Goal: Task Accomplishment & Management: Manage account settings

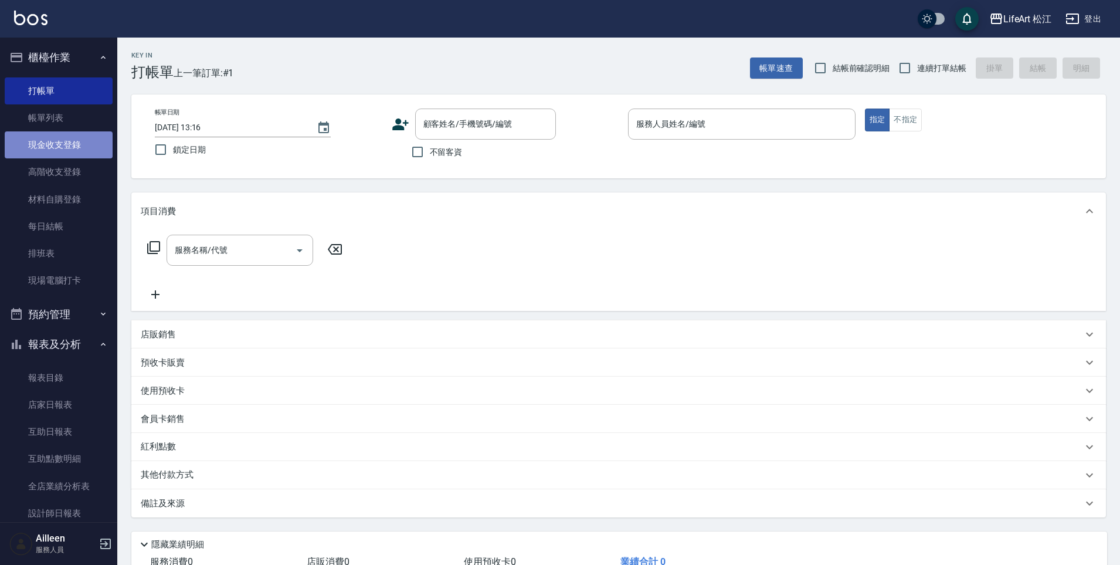
click at [86, 148] on link "現金收支登錄" at bounding box center [59, 144] width 108 height 27
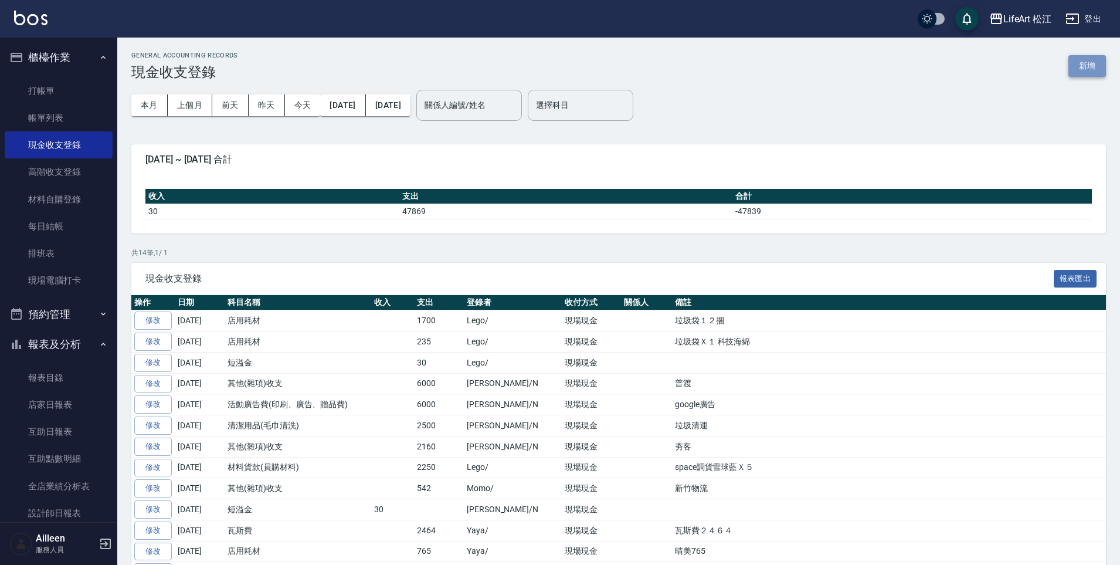
click at [1078, 74] on button "新增" at bounding box center [1087, 66] width 38 height 22
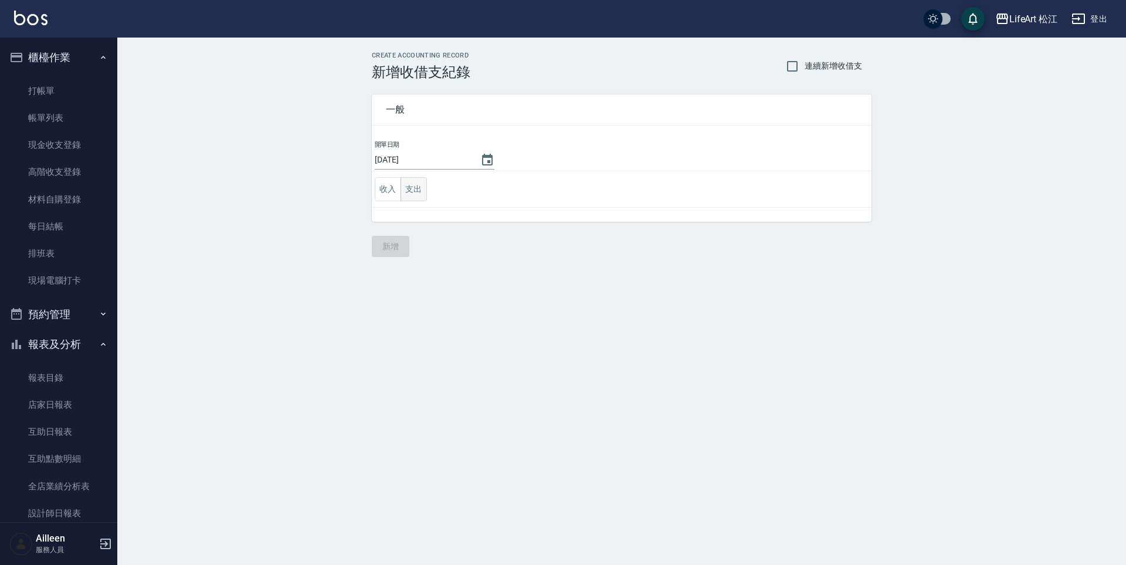
click at [422, 185] on button "支出" at bounding box center [413, 189] width 26 height 24
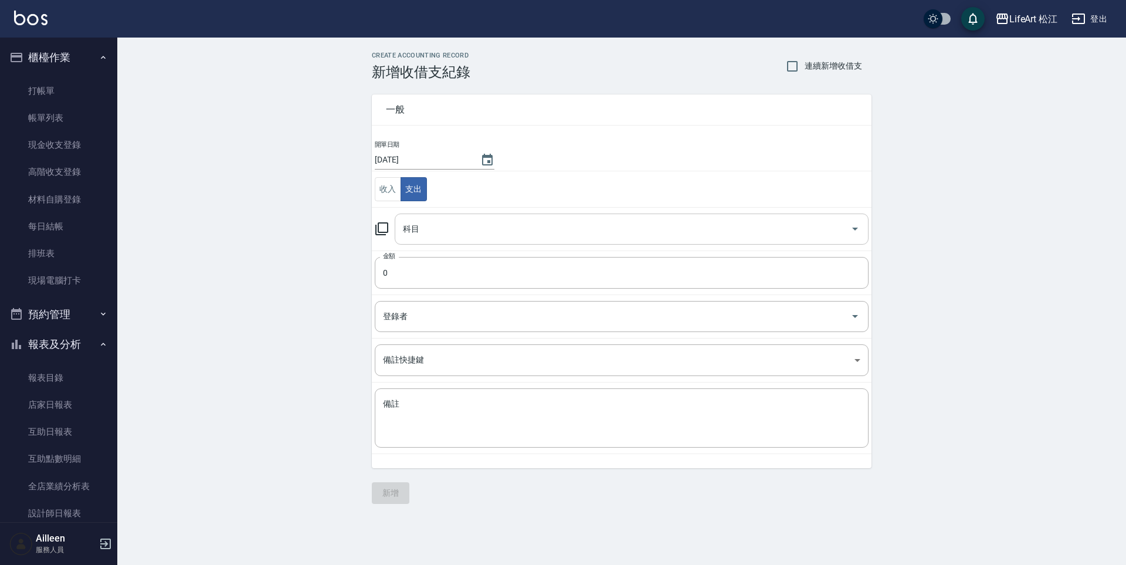
click at [441, 219] on input "科目" at bounding box center [623, 229] width 446 height 21
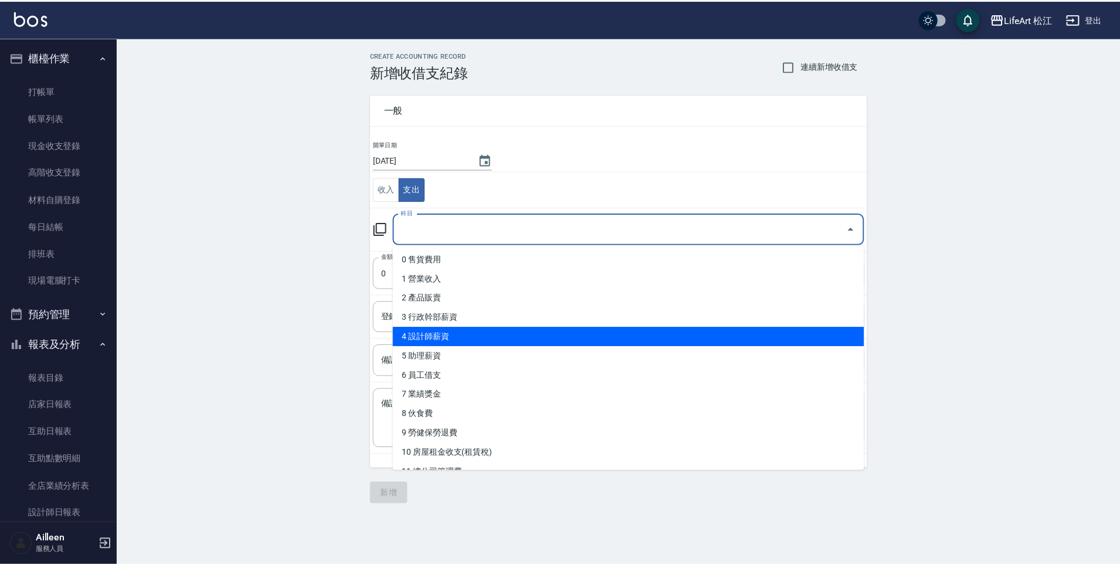
scroll to position [2, 0]
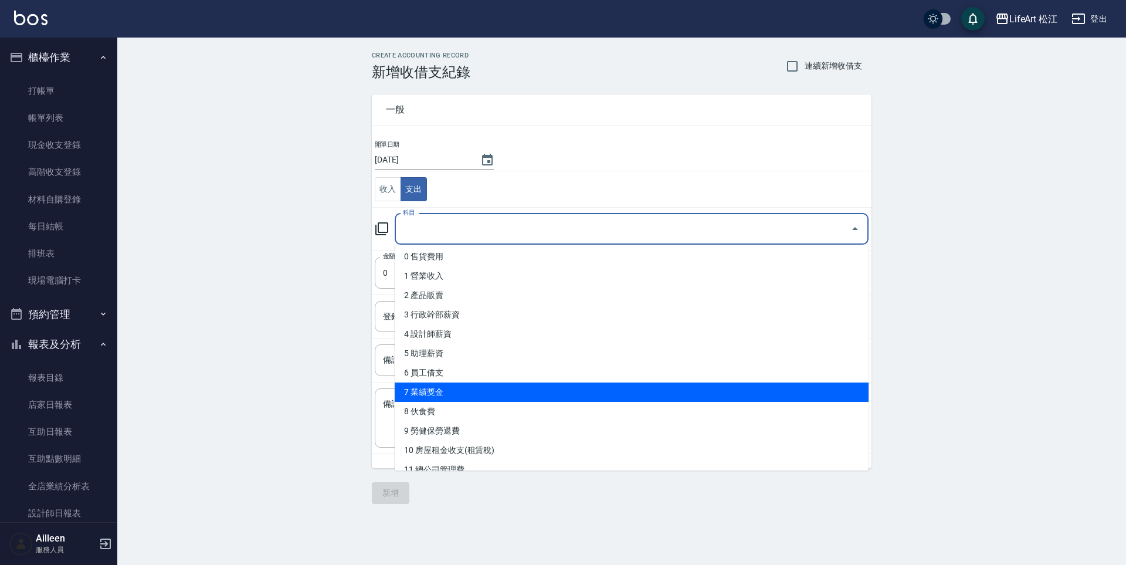
click at [490, 389] on li "7 業績獎金" at bounding box center [632, 391] width 474 height 19
type input "7 業績獎金"
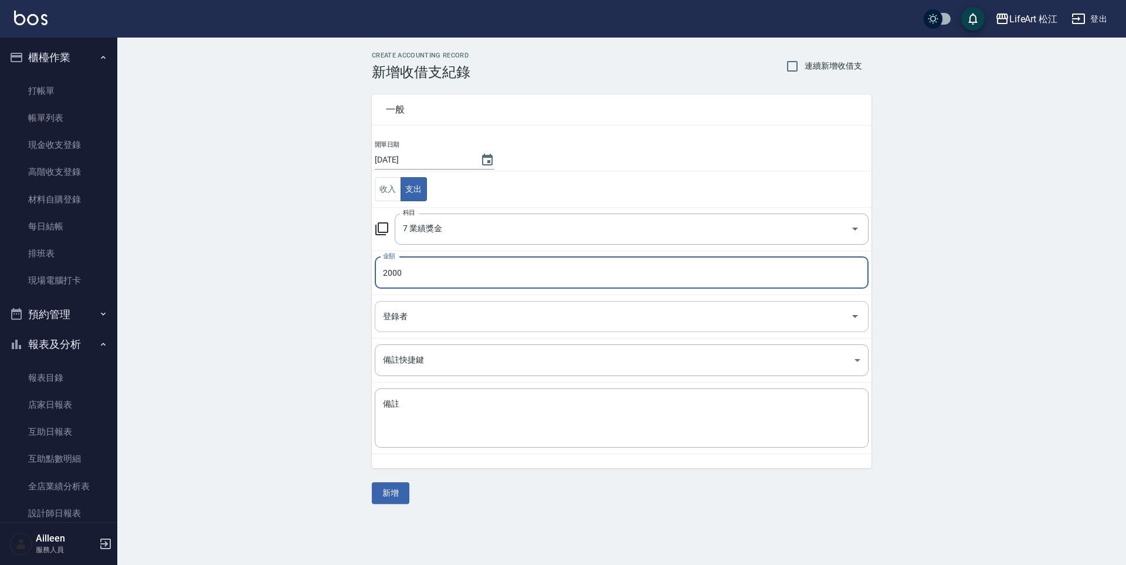
type input "2000"
click at [480, 322] on input "登錄者" at bounding box center [613, 316] width 466 height 21
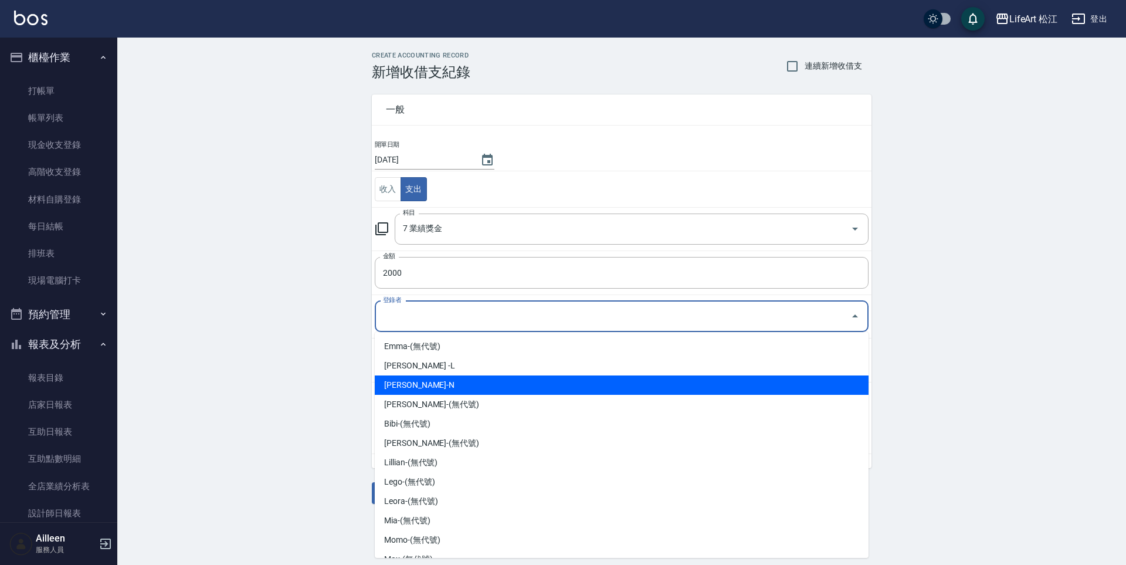
click at [463, 385] on li "Nikki-N" at bounding box center [622, 384] width 494 height 19
type input "Nikki-N"
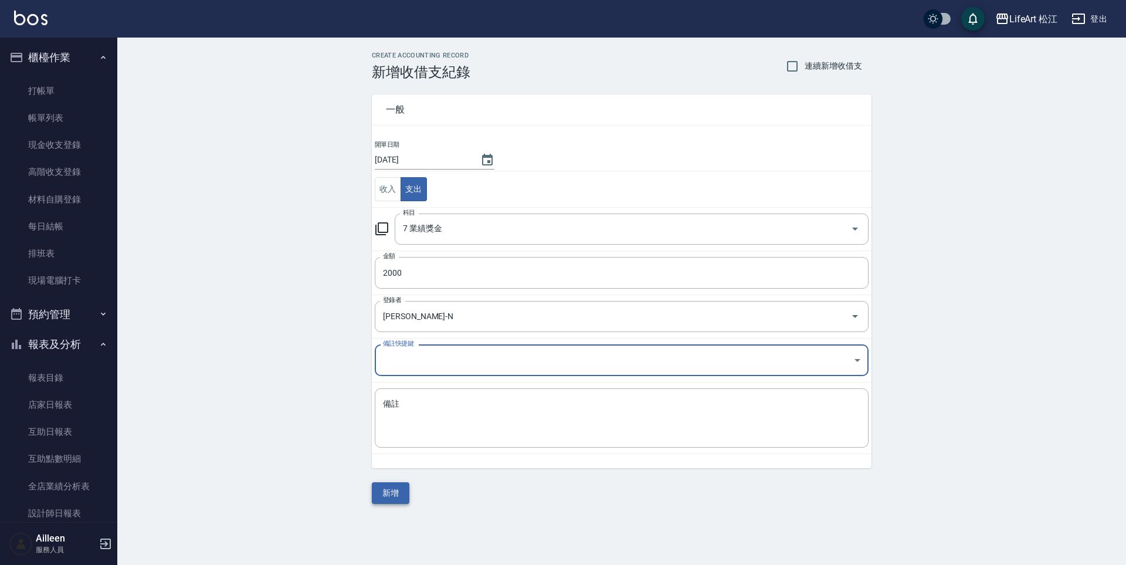
click at [391, 495] on button "新增" at bounding box center [391, 493] width 38 height 22
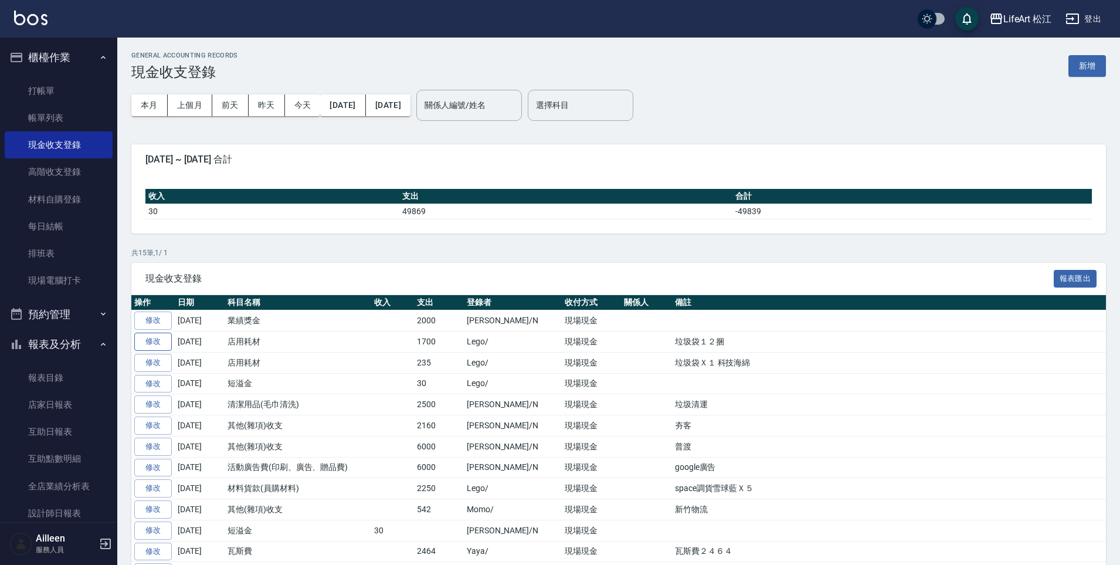
click at [161, 344] on link "修改" at bounding box center [153, 341] width 38 height 18
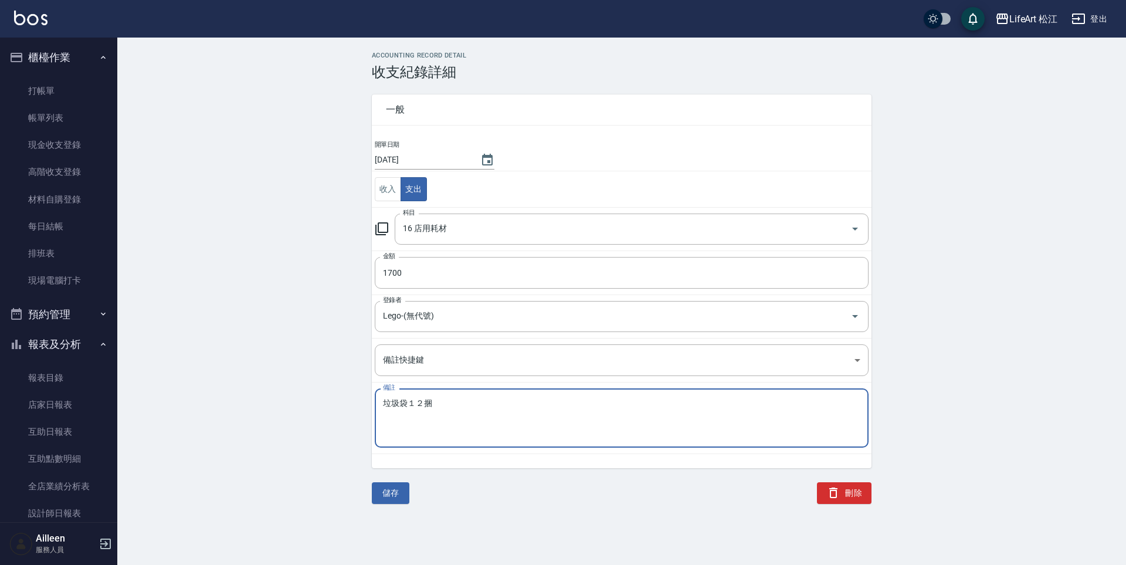
click at [426, 405] on textarea "垃圾袋１２捆" at bounding box center [621, 418] width 477 height 40
type textarea "垃圾袋12捆"
click at [391, 489] on button "儲存" at bounding box center [391, 493] width 38 height 22
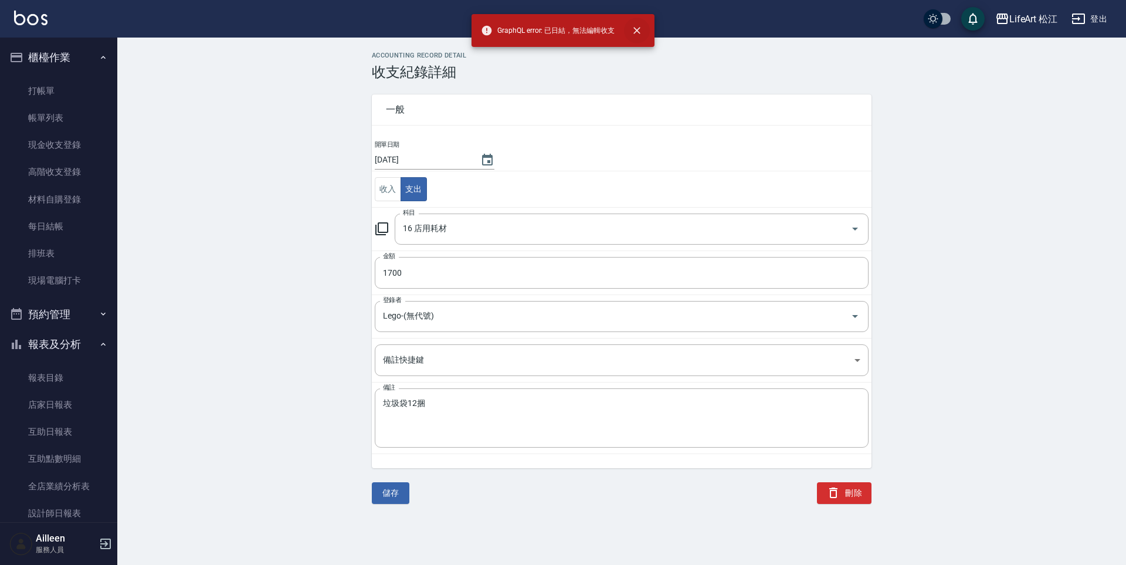
click at [637, 28] on icon "close" at bounding box center [637, 31] width 12 height 12
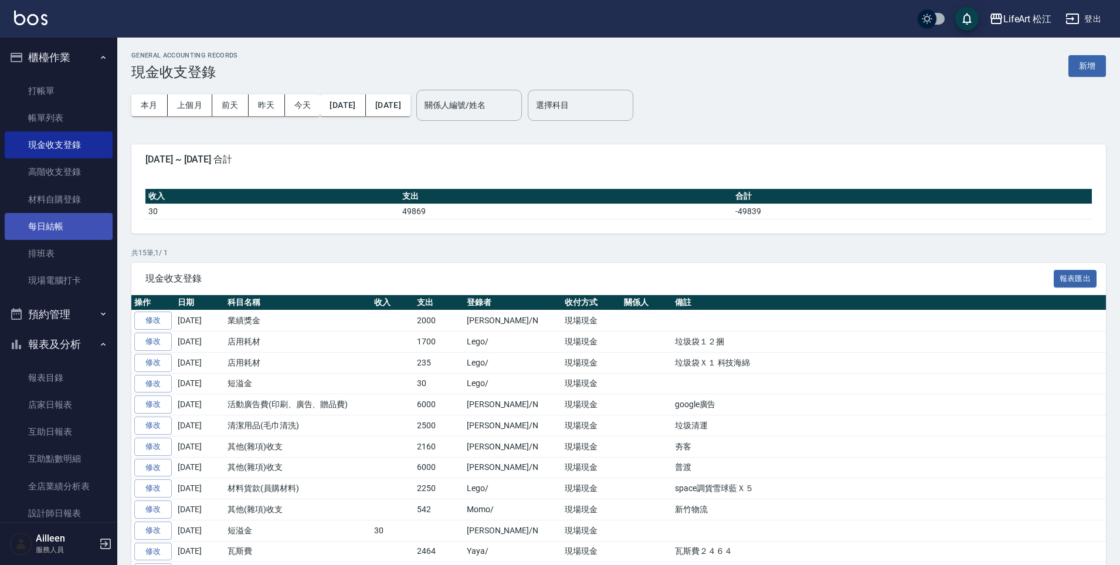
click at [79, 225] on link "每日結帳" at bounding box center [59, 226] width 108 height 27
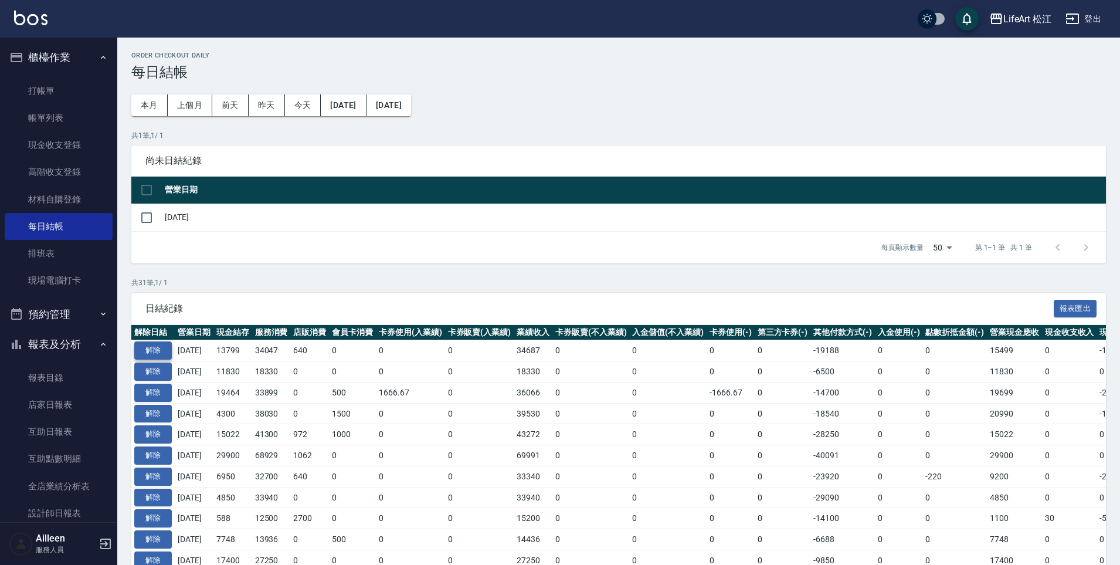
click at [167, 349] on button "解除" at bounding box center [153, 350] width 38 height 18
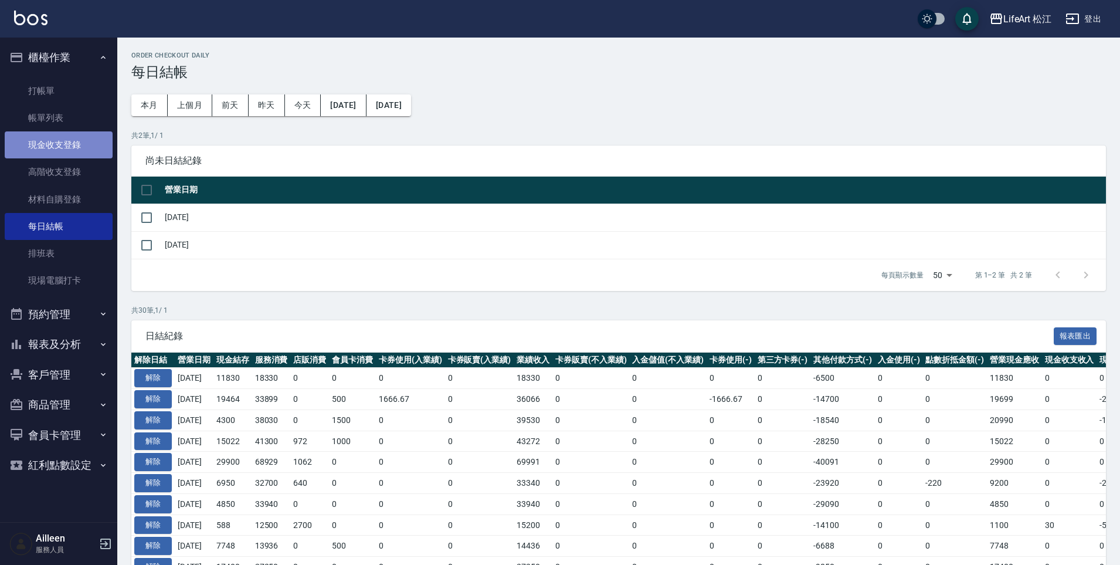
click at [84, 154] on link "現金收支登錄" at bounding box center [59, 144] width 108 height 27
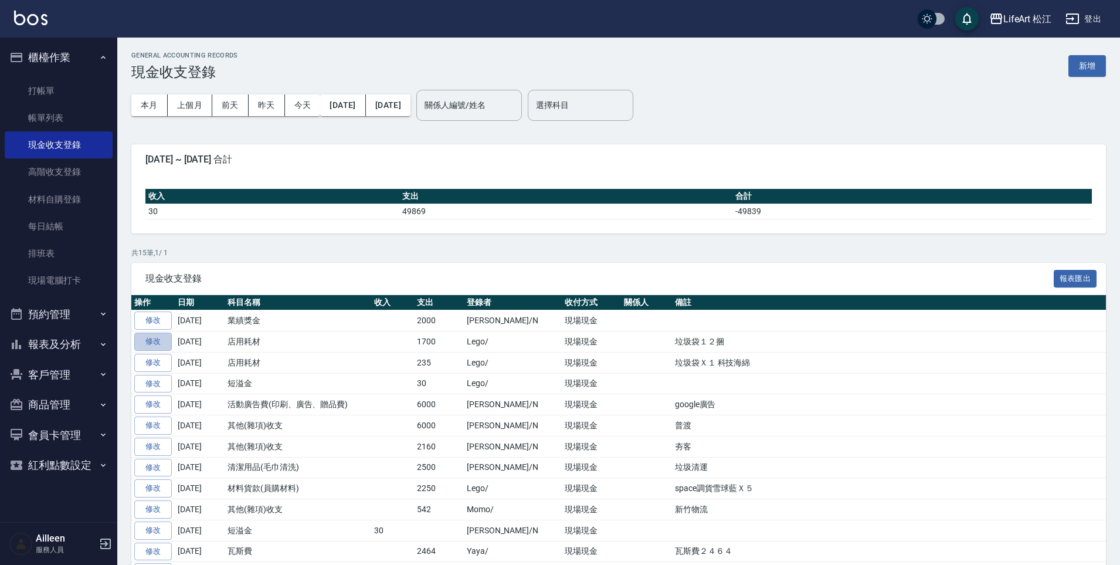
click at [158, 340] on link "修改" at bounding box center [153, 341] width 38 height 18
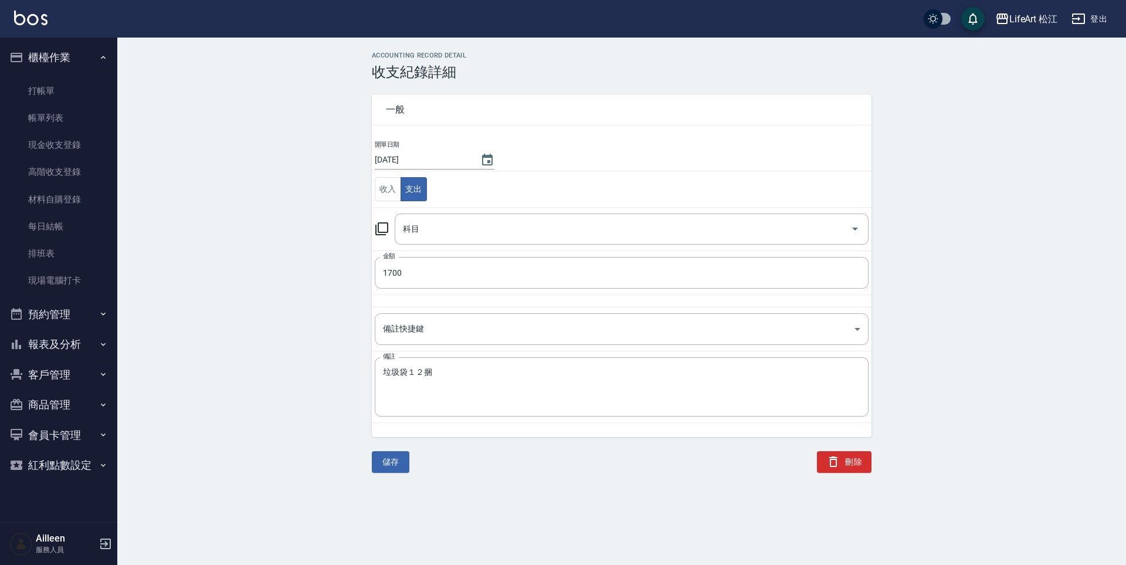
type input "16 店用耗材"
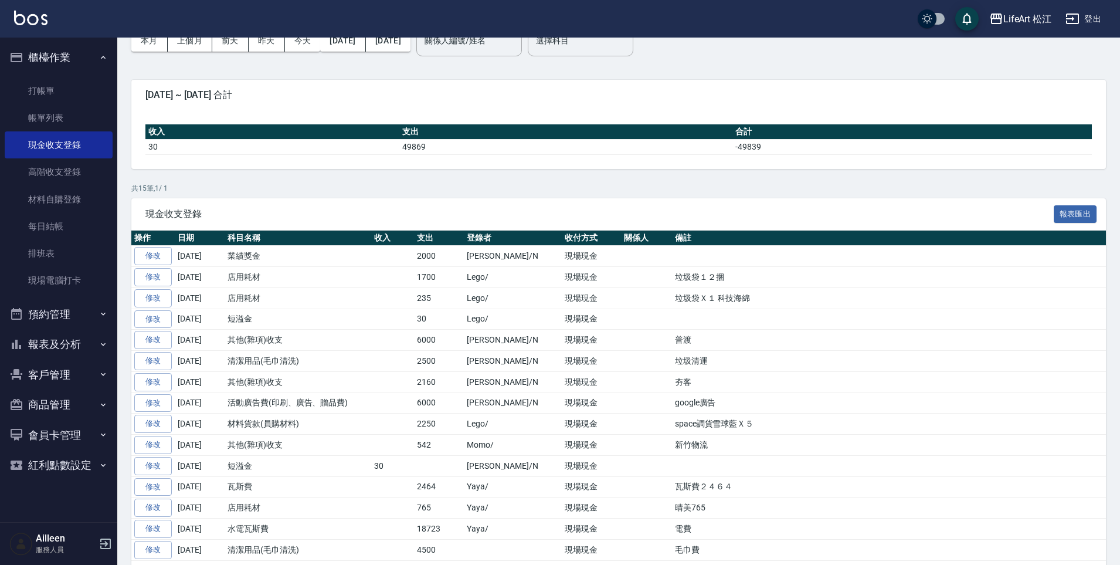
scroll to position [106, 0]
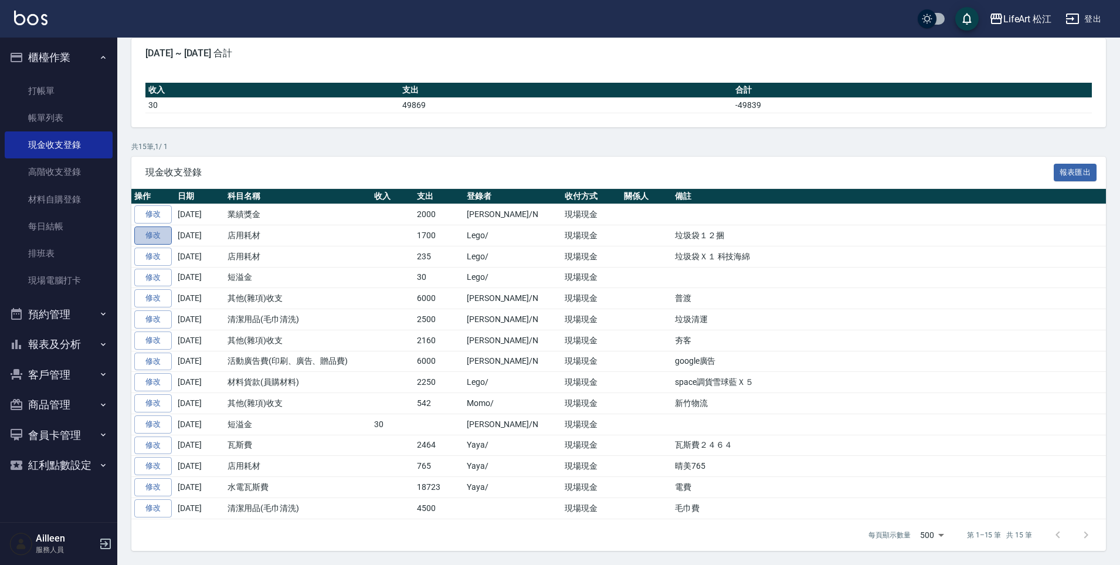
click at [161, 238] on link "修改" at bounding box center [153, 235] width 38 height 18
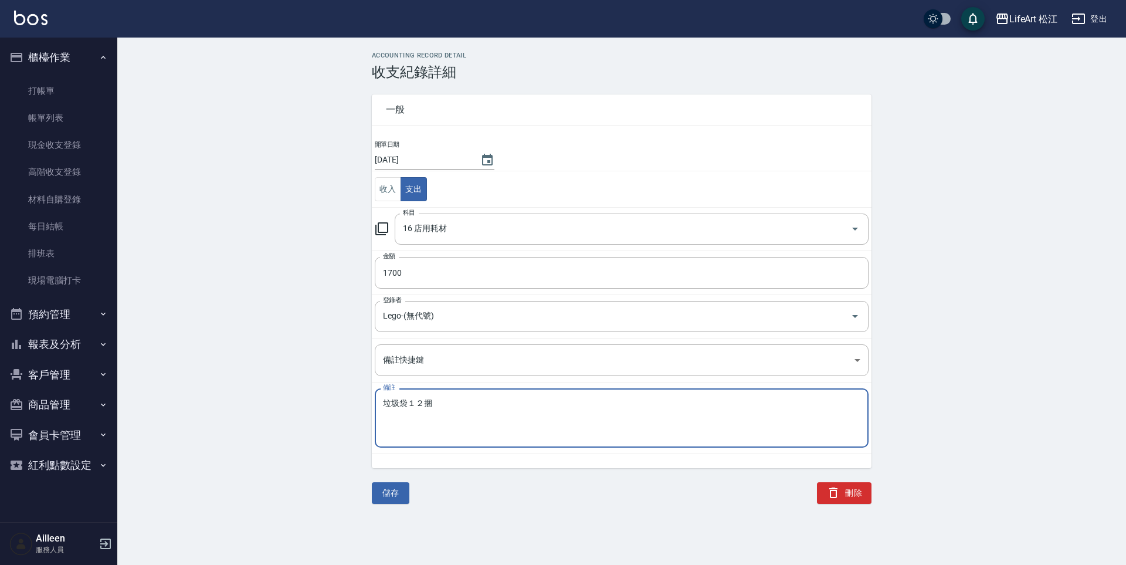
click at [423, 403] on textarea "垃圾袋１２捆" at bounding box center [621, 418] width 477 height 40
type textarea "垃圾袋12捆"
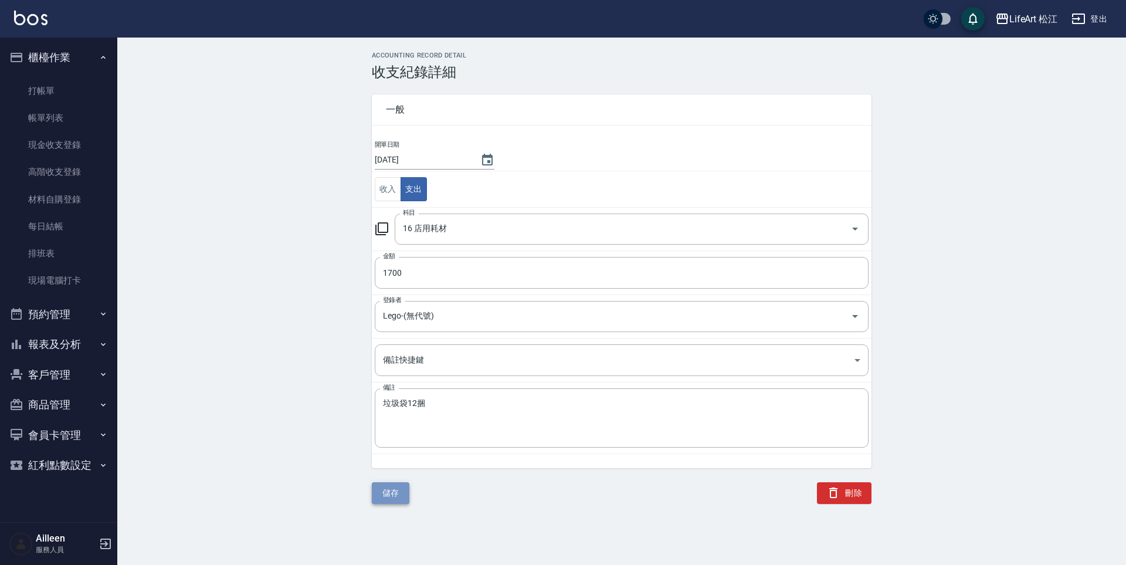
click at [389, 492] on button "儲存" at bounding box center [391, 493] width 38 height 22
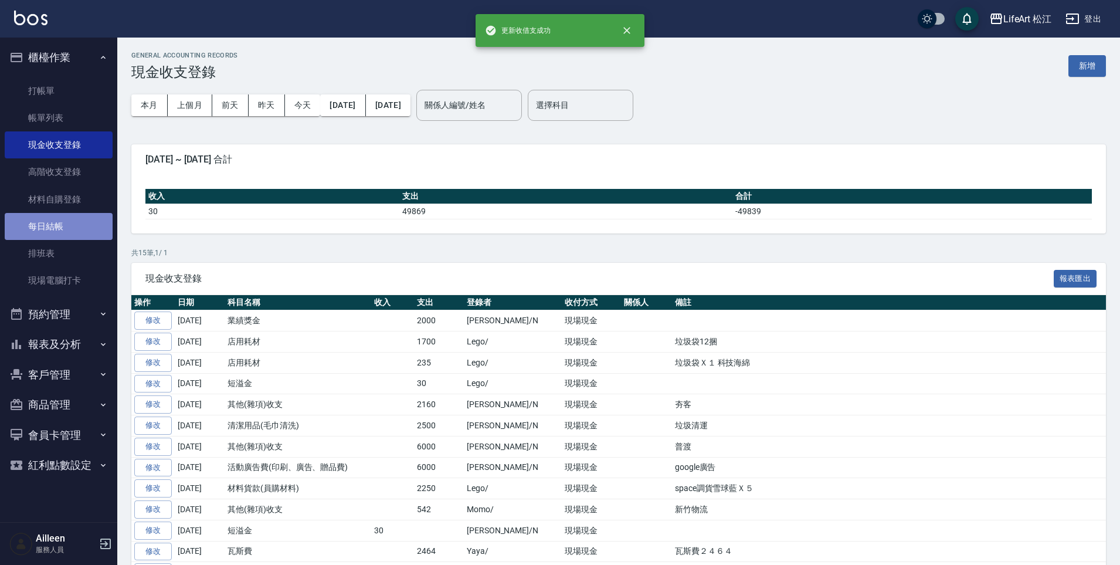
click at [95, 218] on link "每日結帳" at bounding box center [59, 226] width 108 height 27
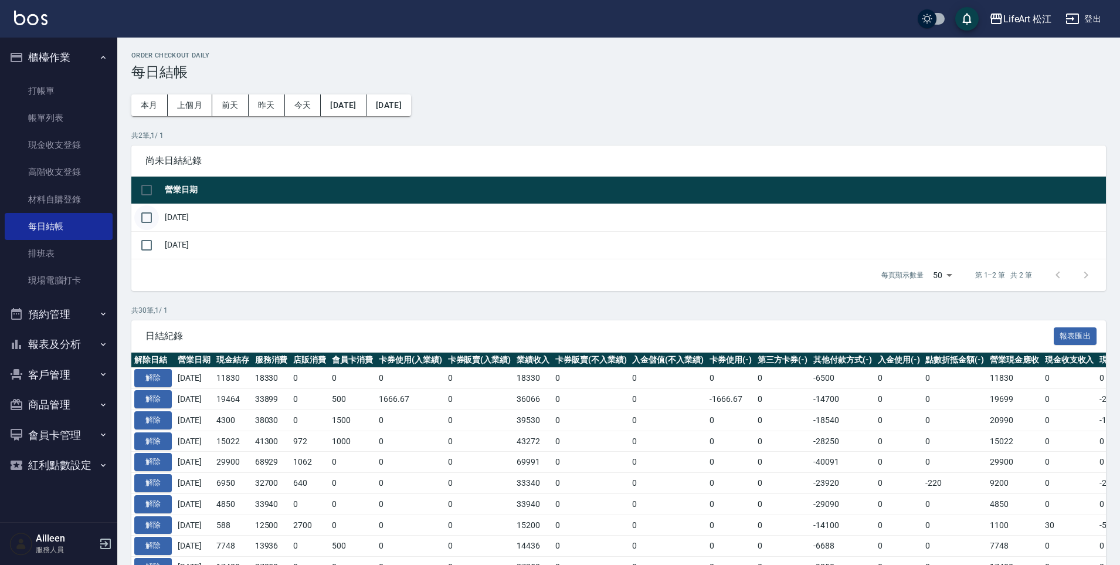
click at [146, 217] on input "checkbox" at bounding box center [146, 217] width 25 height 25
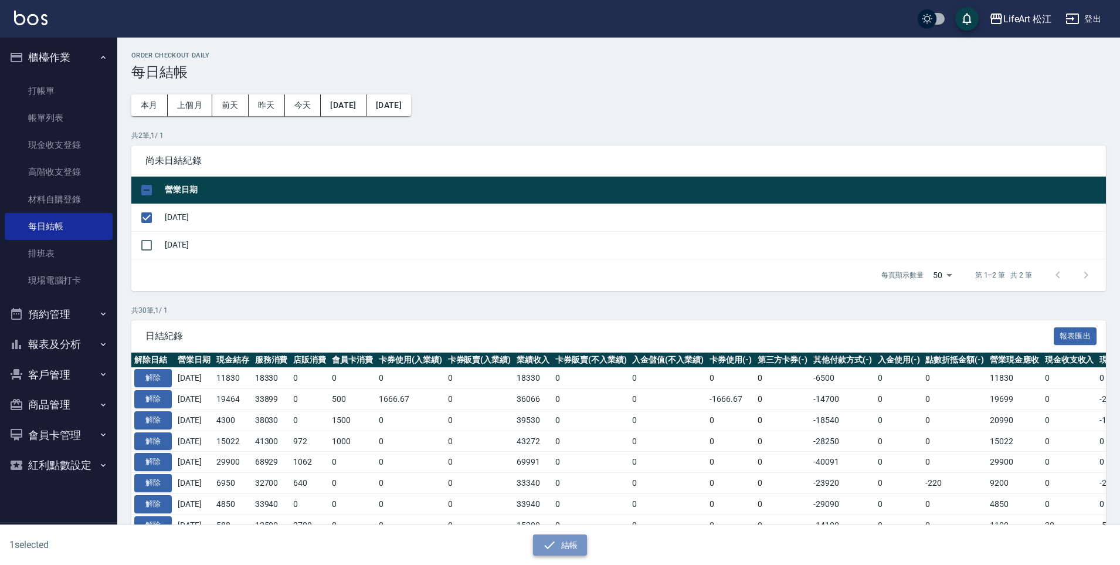
click at [551, 546] on icon "button" at bounding box center [549, 545] width 14 height 14
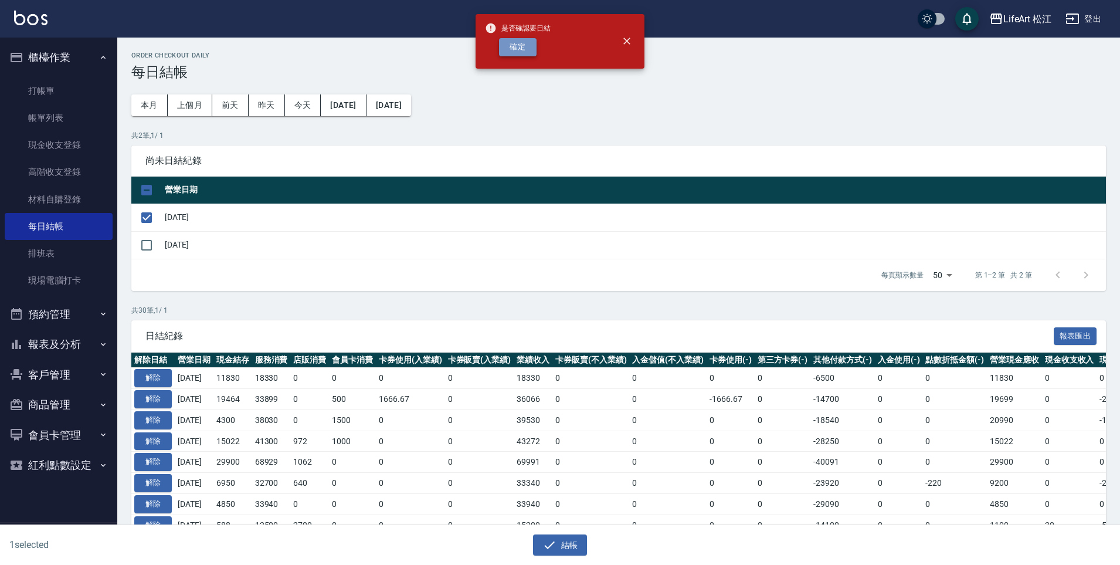
click at [511, 46] on button "確定" at bounding box center [518, 47] width 38 height 18
checkbox input "false"
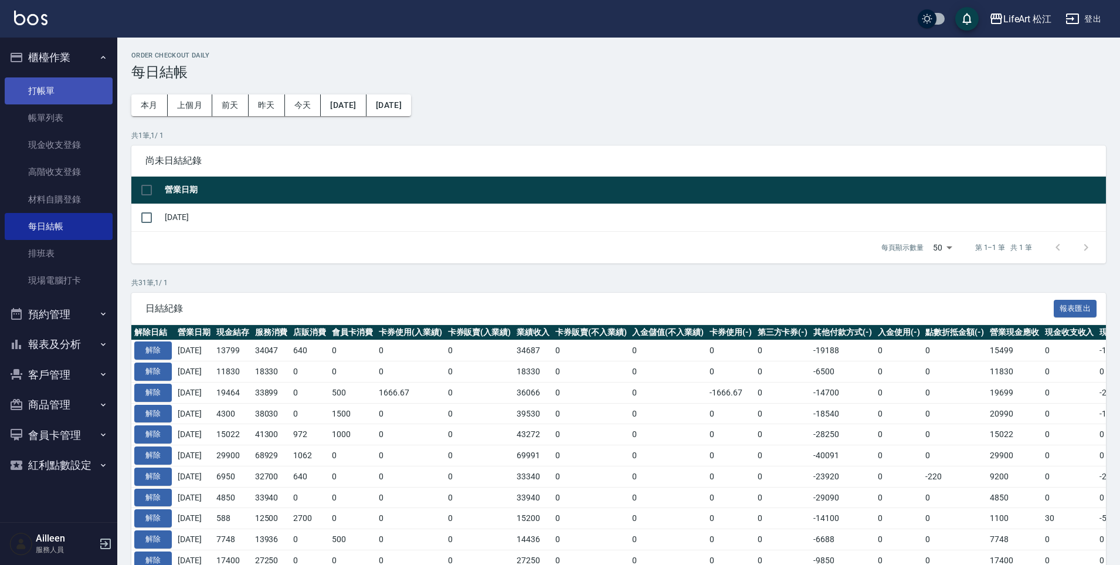
click at [84, 95] on link "打帳單" at bounding box center [59, 90] width 108 height 27
